Goal: Transaction & Acquisition: Purchase product/service

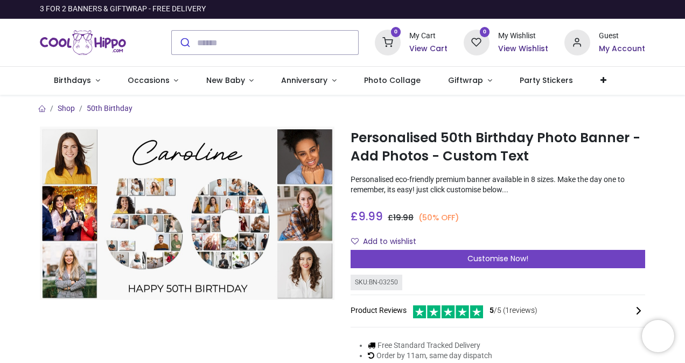
click at [576, 38] on icon at bounding box center [577, 43] width 26 height 26
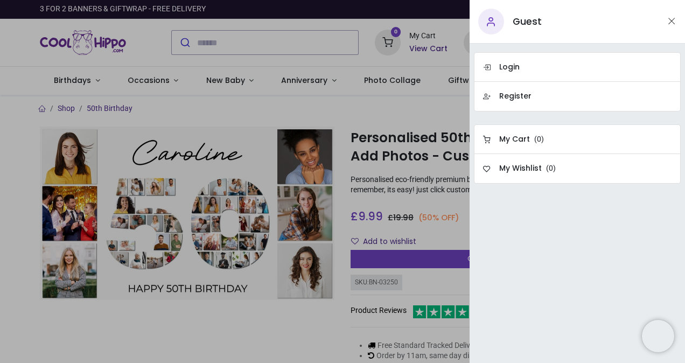
click at [677, 25] on div "Guest" at bounding box center [576, 22] width 215 height 44
click at [667, 24] on button "Close" at bounding box center [671, 21] width 10 height 13
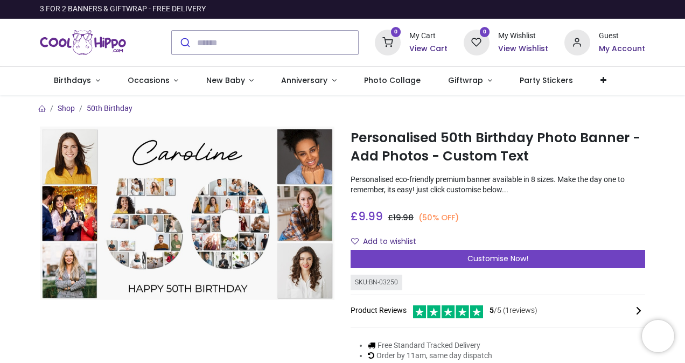
click at [680, 52] on div "0 My Cart View Cart 0 Guest" at bounding box center [342, 43] width 685 height 48
drag, startPoint x: 681, startPoint y: 76, endPoint x: 682, endPoint y: 85, distance: 9.3
click at [682, 85] on nav "0 0 Birthdays 1510 208" at bounding box center [342, 81] width 685 height 28
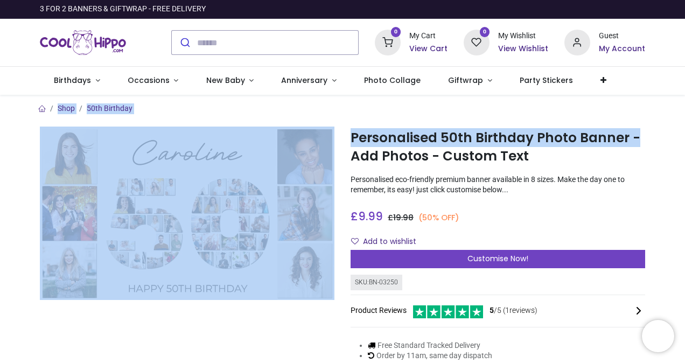
drag, startPoint x: 682, startPoint y: 83, endPoint x: 659, endPoint y: 135, distance: 56.6
click at [659, 135] on div "Login • Register Birthdays Milestone Birthday 1510 products 208" at bounding box center [342, 181] width 685 height 363
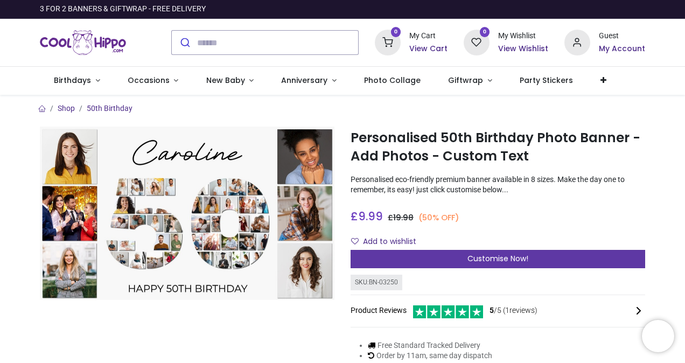
click at [389, 251] on div "Customise Now!" at bounding box center [497, 259] width 294 height 18
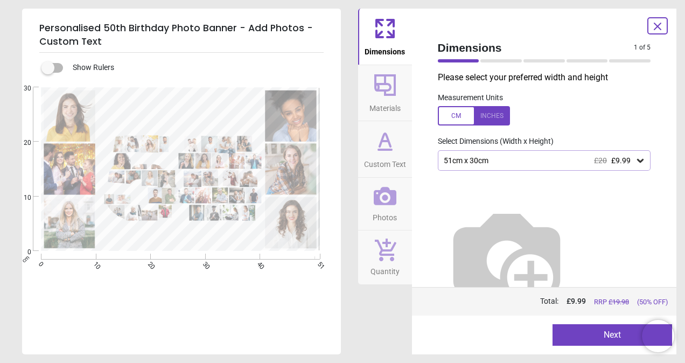
click at [486, 115] on div at bounding box center [474, 115] width 72 height 19
click at [513, 157] on div "20.1" x 11.8" (1ft 8" x 1ft) £20 £9.99" at bounding box center [538, 160] width 193 height 9
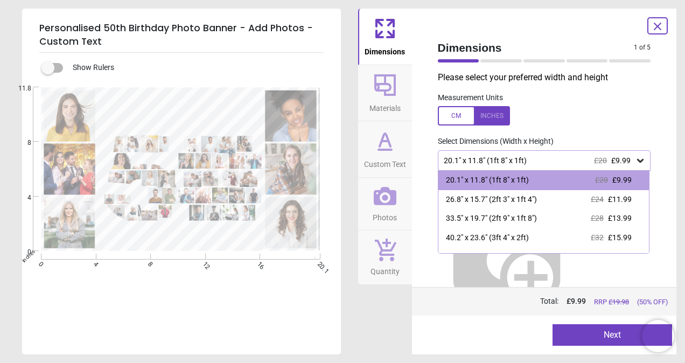
click at [502, 159] on div "20.1" x 11.8" (1ft 8" x 1ft) £20 £9.99" at bounding box center [538, 160] width 193 height 9
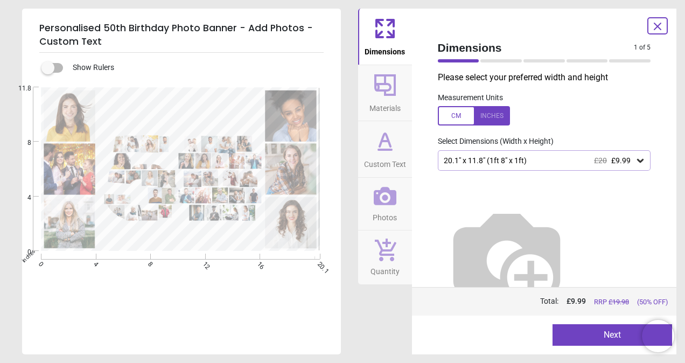
click at [446, 112] on div at bounding box center [474, 115] width 72 height 19
click at [469, 166] on div "51cm x 30cm £20 £9.99" at bounding box center [544, 160] width 213 height 20
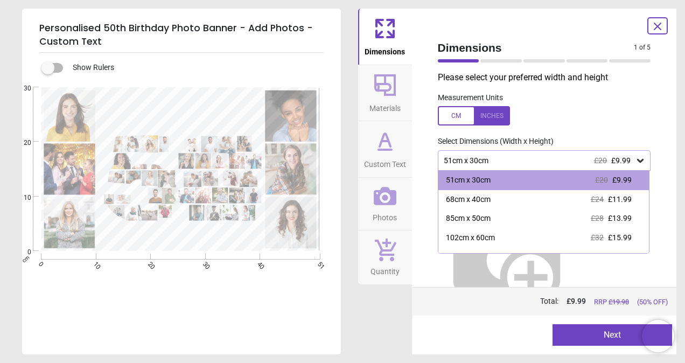
click at [516, 154] on div "51cm x 30cm £20 £9.99" at bounding box center [544, 160] width 213 height 20
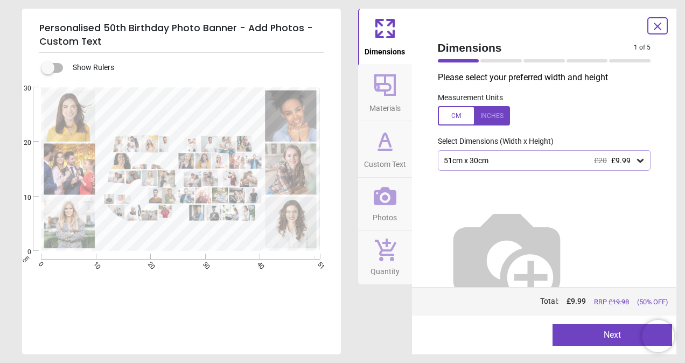
click at [491, 121] on div at bounding box center [474, 115] width 72 height 19
click at [493, 155] on div "20.1" x 11.8" (1ft 8" x 1ft) £20 £9.99" at bounding box center [544, 160] width 213 height 20
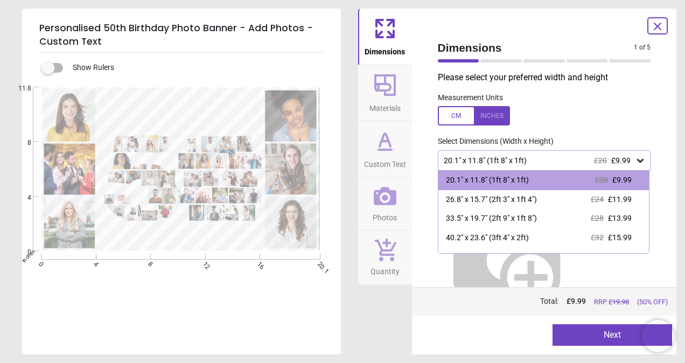
click at [488, 113] on div at bounding box center [474, 115] width 72 height 19
click at [481, 125] on div at bounding box center [474, 115] width 72 height 19
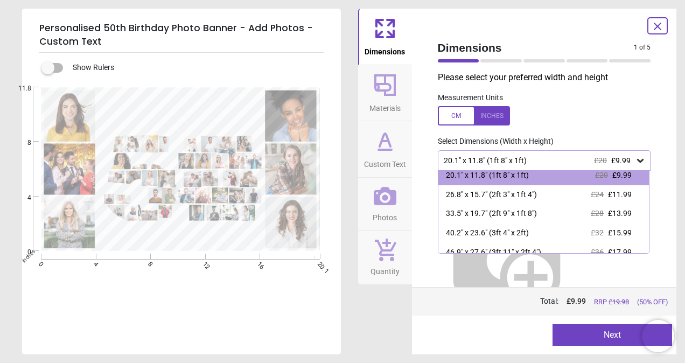
scroll to position [9, 0]
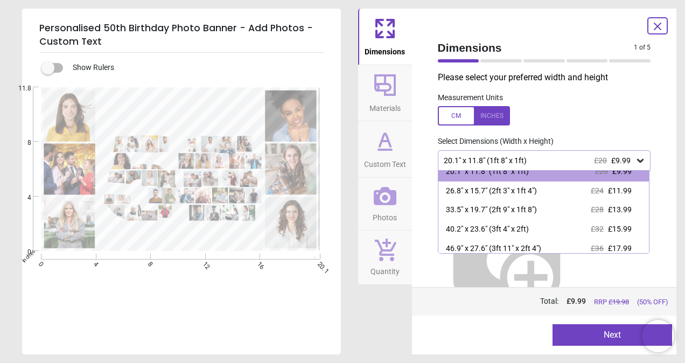
click at [606, 159] on span "£20" at bounding box center [600, 160] width 13 height 9
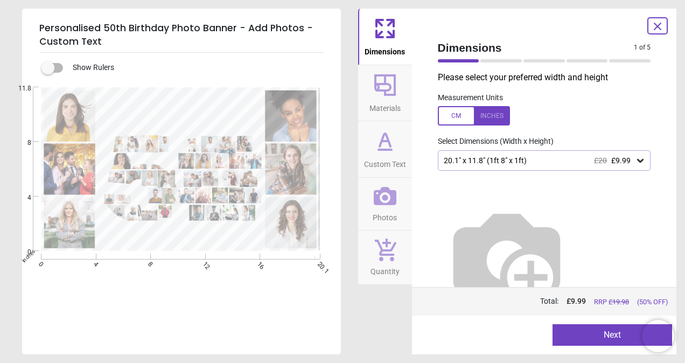
click at [481, 162] on div "20.1" x 11.8" (1ft 8" x 1ft) £20 £9.99" at bounding box center [538, 160] width 193 height 9
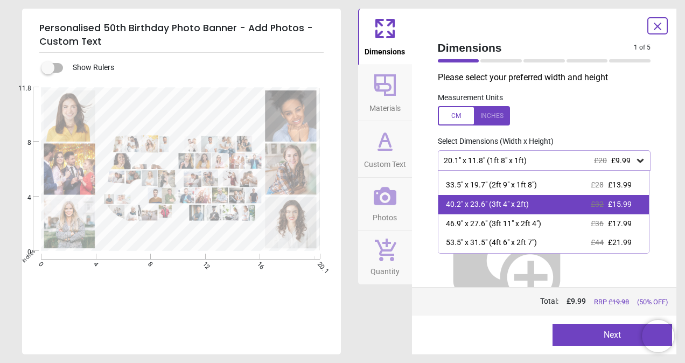
scroll to position [32, 0]
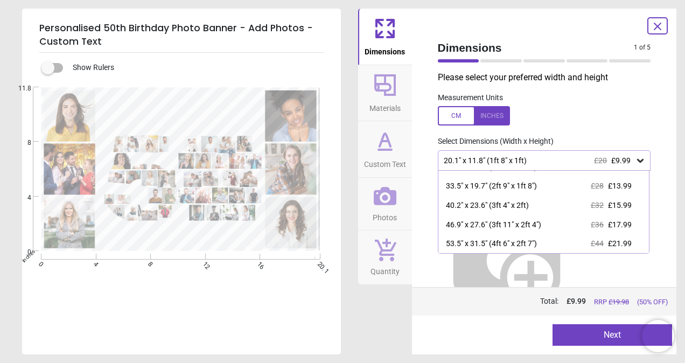
click at [611, 164] on div "£20 £9.99" at bounding box center [612, 160] width 37 height 9
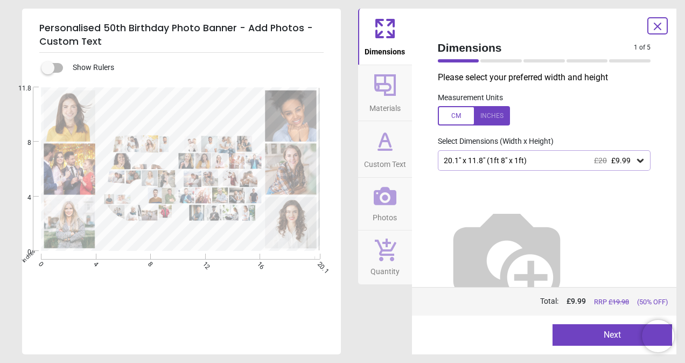
click at [548, 169] on div "20.1" x 11.8" (1ft 8" x 1ft) £20 £9.99" at bounding box center [544, 160] width 213 height 20
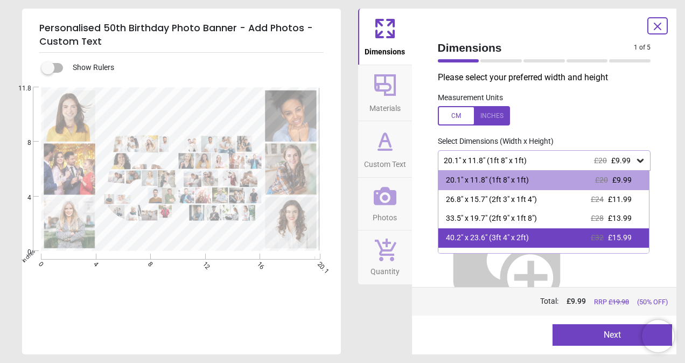
click at [502, 236] on div "40.2" x 23.6" (3ft 4" x 2ft)" at bounding box center [487, 238] width 83 height 11
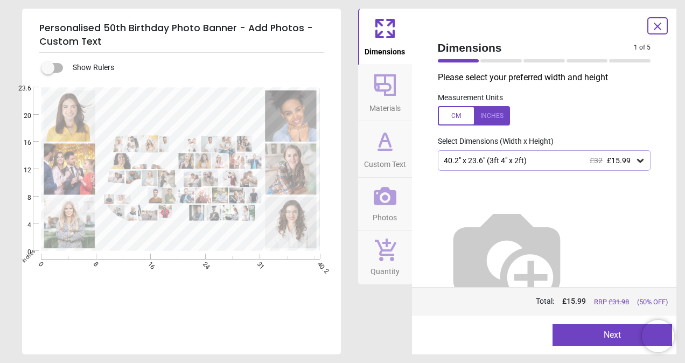
click at [492, 166] on div "40.2" x 23.6" (3ft 4" x 2ft) £32 £15.99" at bounding box center [544, 160] width 213 height 20
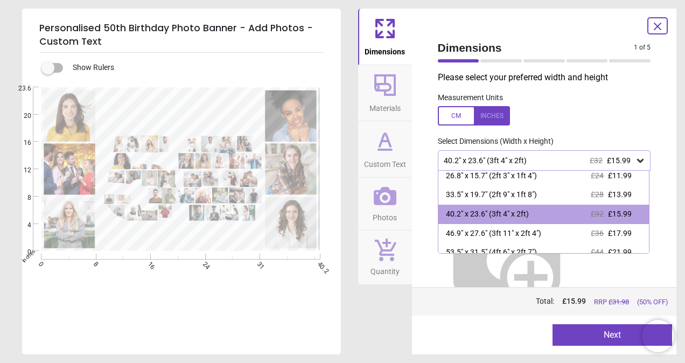
scroll to position [71, 0]
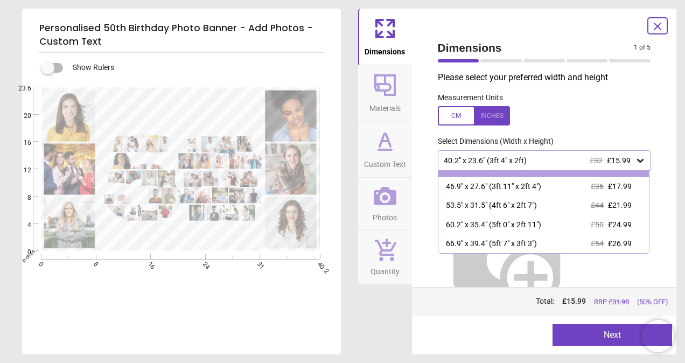
click at [558, 159] on div "40.2" x 23.6" (3ft 4" x 2ft) £32 £15.99" at bounding box center [538, 160] width 193 height 9
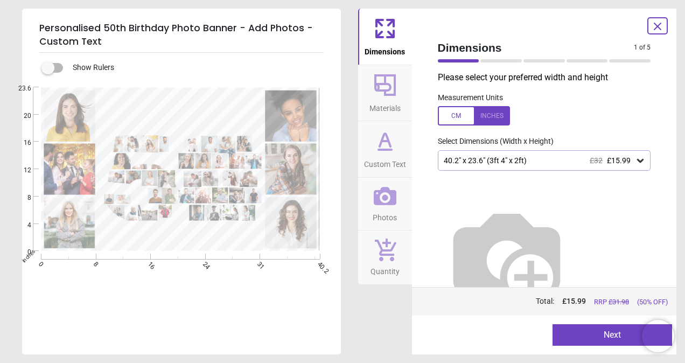
click at [558, 159] on div "40.2" x 23.6" (3ft 4" x 2ft) £32 £15.99" at bounding box center [538, 160] width 193 height 9
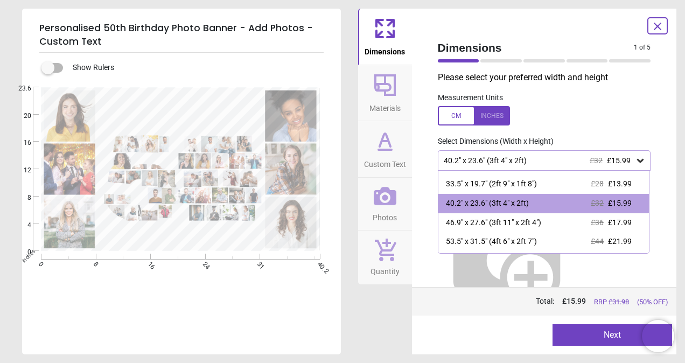
scroll to position [40, 0]
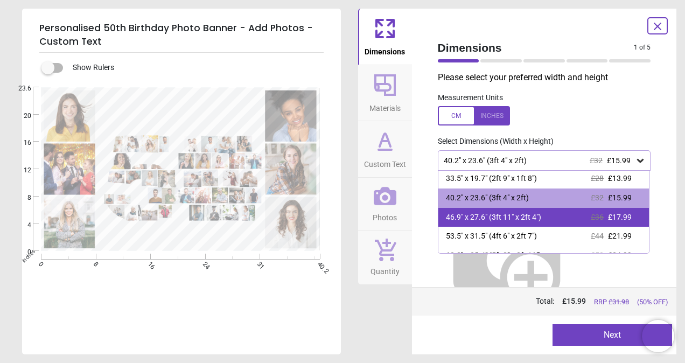
click at [593, 221] on span "£36" at bounding box center [596, 217] width 13 height 9
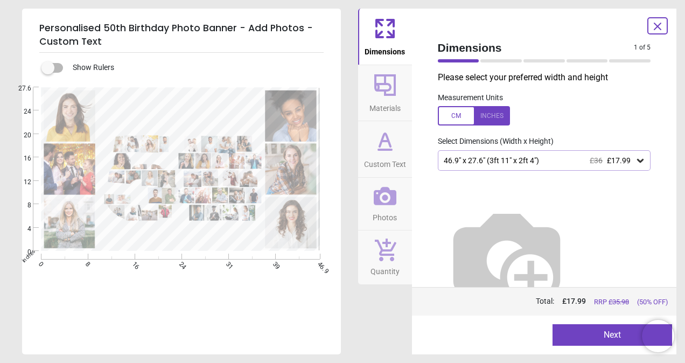
click at [386, 86] on icon at bounding box center [385, 85] width 26 height 26
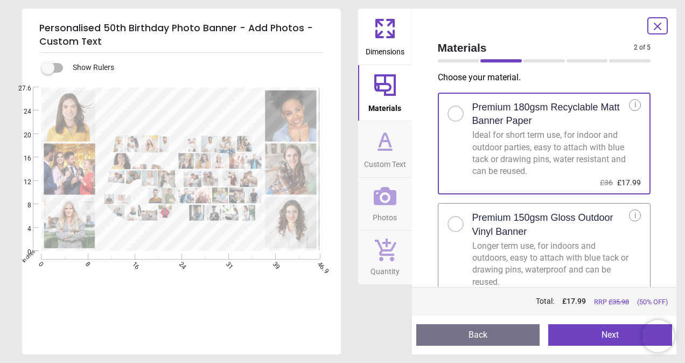
scroll to position [17, 0]
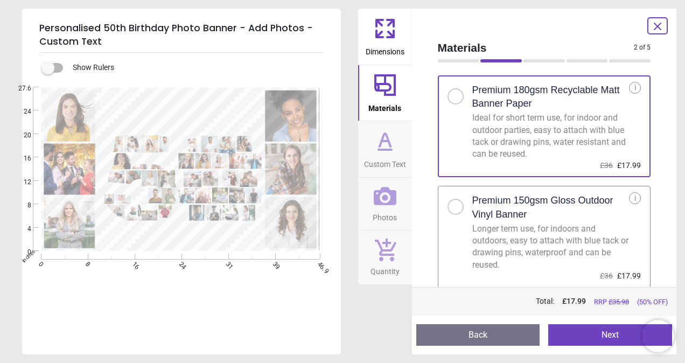
click at [389, 135] on icon at bounding box center [385, 141] width 26 height 26
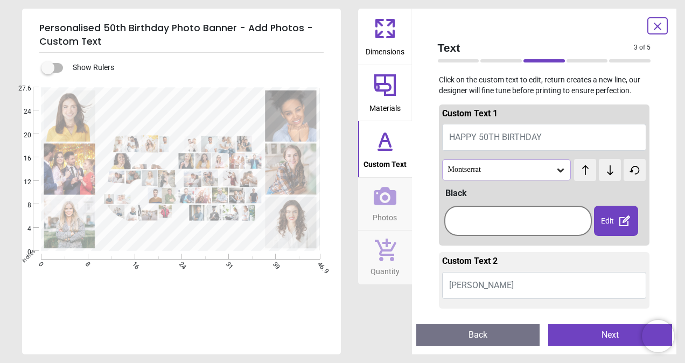
click at [467, 284] on span "Caroline" at bounding box center [481, 285] width 65 height 10
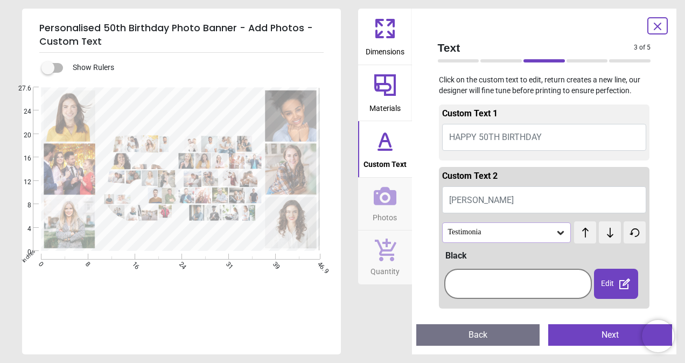
click at [485, 197] on button "Caroline" at bounding box center [544, 199] width 205 height 27
click at [482, 206] on button "Caroline" at bounding box center [544, 199] width 205 height 27
type textarea "******"
click at [559, 145] on button "HAPPY 50TH BIRTHDAY" at bounding box center [544, 137] width 205 height 27
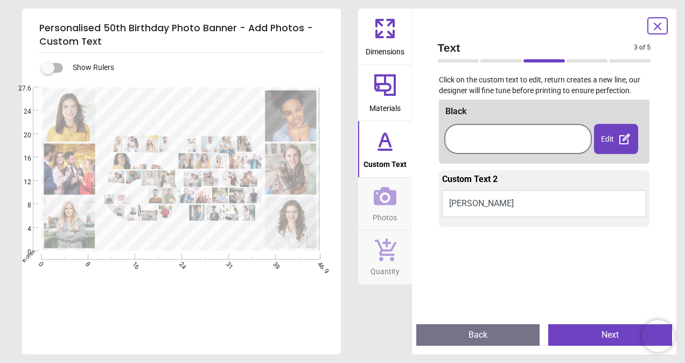
scroll to position [72, 0]
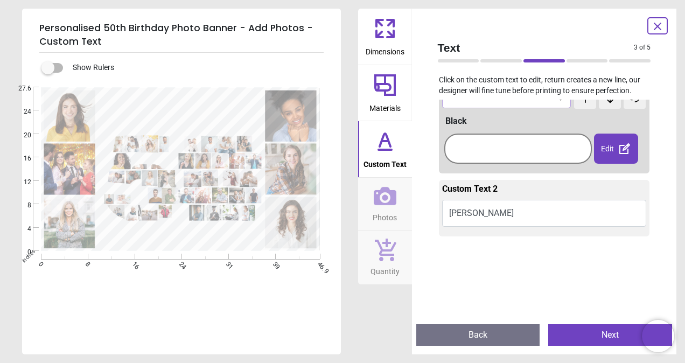
type textarea "**********"
click at [376, 212] on span "Photos" at bounding box center [384, 215] width 24 height 16
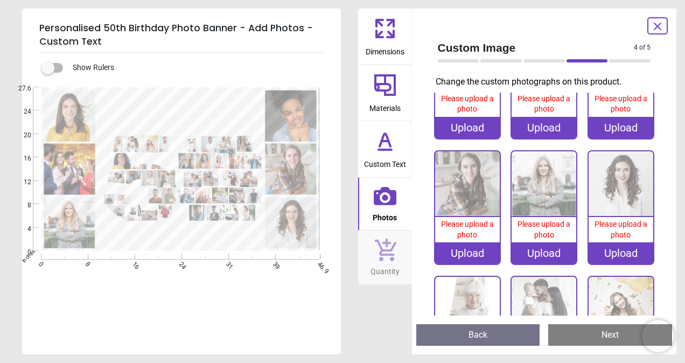
scroll to position [0, 0]
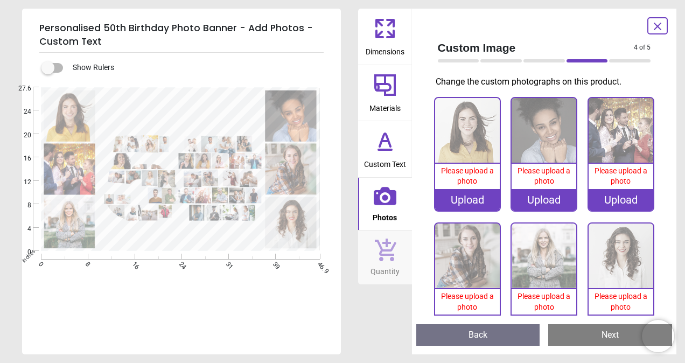
click at [459, 201] on div "Upload" at bounding box center [467, 200] width 65 height 22
click at [464, 197] on div "Upload" at bounding box center [467, 200] width 65 height 22
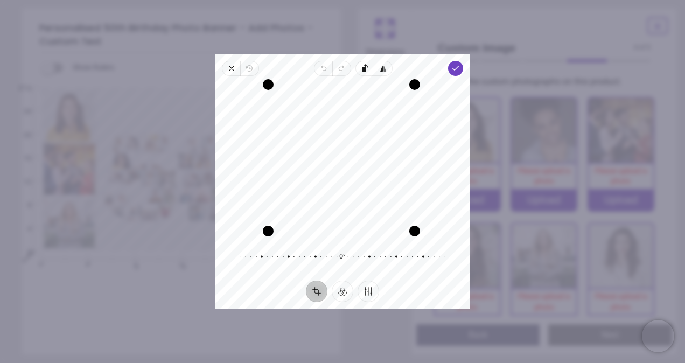
drag, startPoint x: 417, startPoint y: 235, endPoint x: 408, endPoint y: 236, distance: 8.8
click at [409, 236] on div "Drag corner br" at bounding box center [414, 231] width 11 height 11
drag, startPoint x: 409, startPoint y: 87, endPoint x: 405, endPoint y: 109, distance: 22.0
click at [405, 109] on div "Recenter" at bounding box center [342, 158] width 237 height 149
drag, startPoint x: 343, startPoint y: 145, endPoint x: 326, endPoint y: 146, distance: 16.8
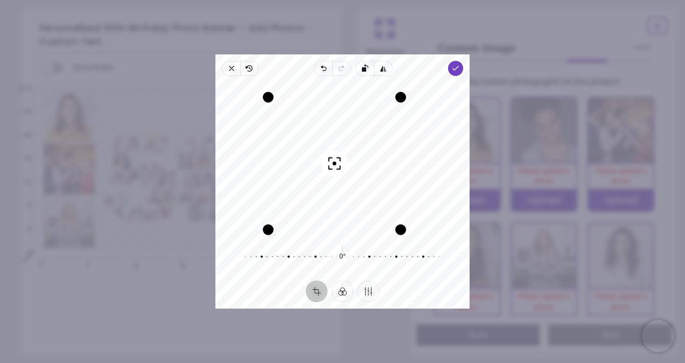
click at [326, 146] on div "Recenter" at bounding box center [342, 158] width 237 height 149
click at [456, 65] on icon "button" at bounding box center [455, 68] width 9 height 9
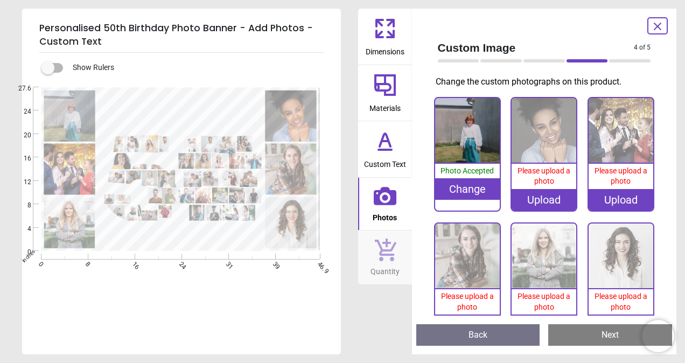
click at [540, 202] on div "Upload" at bounding box center [543, 200] width 65 height 22
click at [539, 206] on div "Upload" at bounding box center [543, 200] width 65 height 22
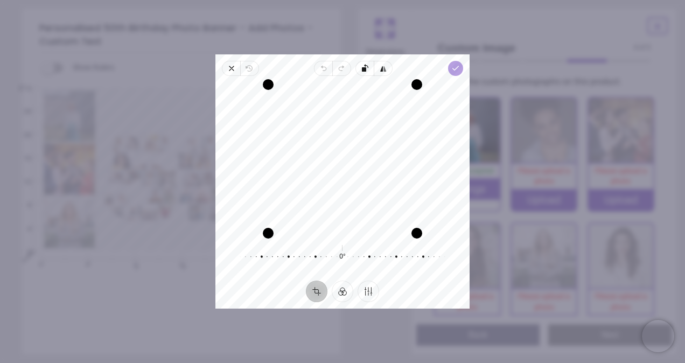
click at [453, 73] on span "Done" at bounding box center [455, 68] width 15 height 15
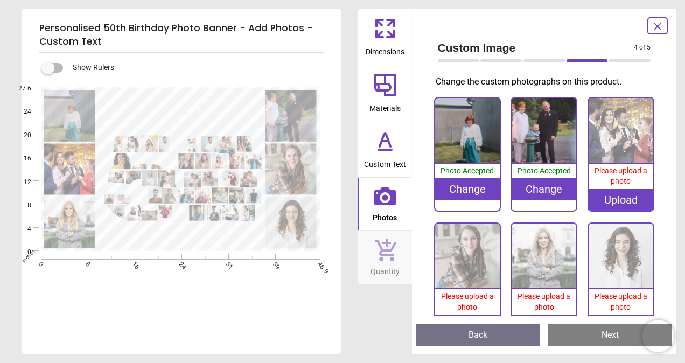
click at [533, 189] on div "Change" at bounding box center [543, 189] width 65 height 22
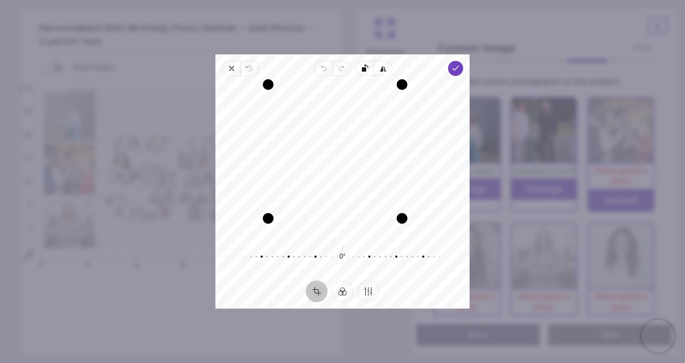
drag, startPoint x: 413, startPoint y: 228, endPoint x: 379, endPoint y: 230, distance: 34.0
click at [379, 230] on div "Recenter" at bounding box center [342, 158] width 237 height 149
click at [460, 69] on span "Done" at bounding box center [455, 68] width 15 height 15
click at [355, 165] on div "Recenter" at bounding box center [342, 158] width 237 height 149
click at [454, 71] on icon "button" at bounding box center [455, 68] width 9 height 9
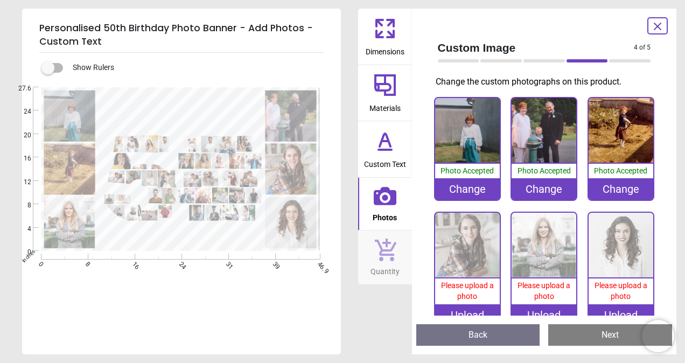
click at [474, 307] on div "Upload" at bounding box center [467, 315] width 65 height 22
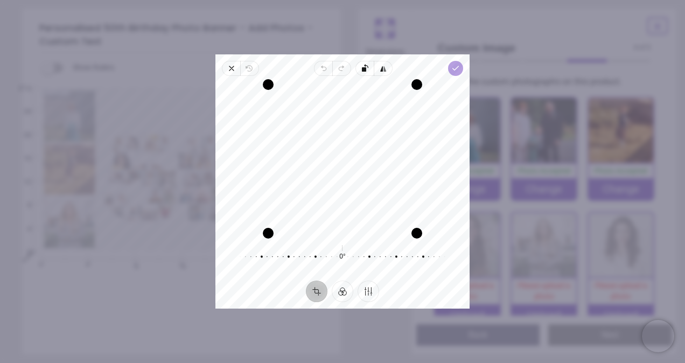
click at [454, 70] on polyline "button" at bounding box center [456, 68] width 6 height 4
click at [451, 68] on icon "button" at bounding box center [455, 68] width 9 height 9
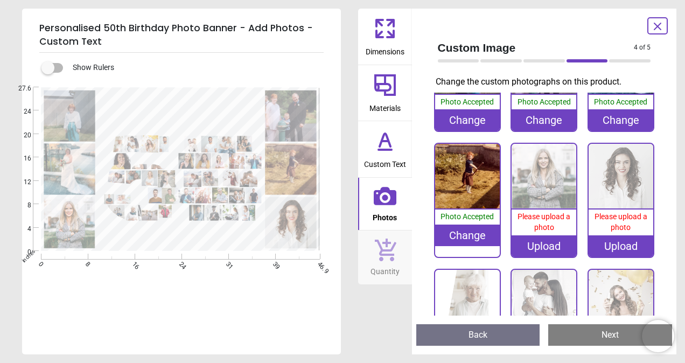
scroll to position [100, 0]
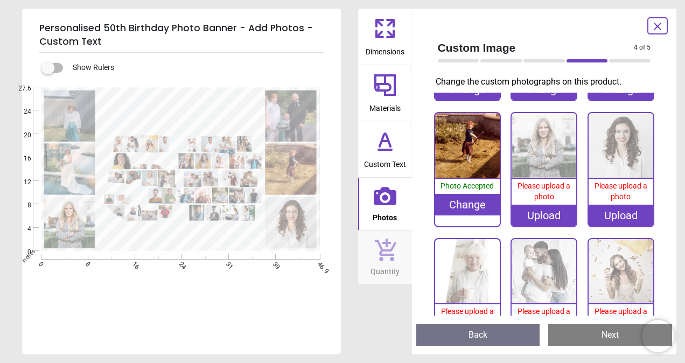
click at [541, 209] on div "Upload" at bounding box center [543, 216] width 65 height 22
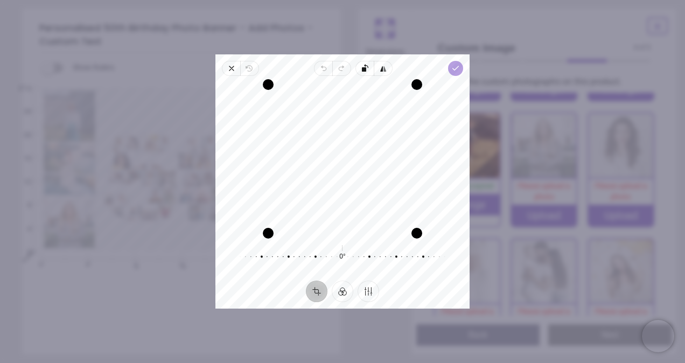
click at [457, 66] on icon "button" at bounding box center [455, 68] width 9 height 9
